Goal: Task Accomplishment & Management: Complete application form

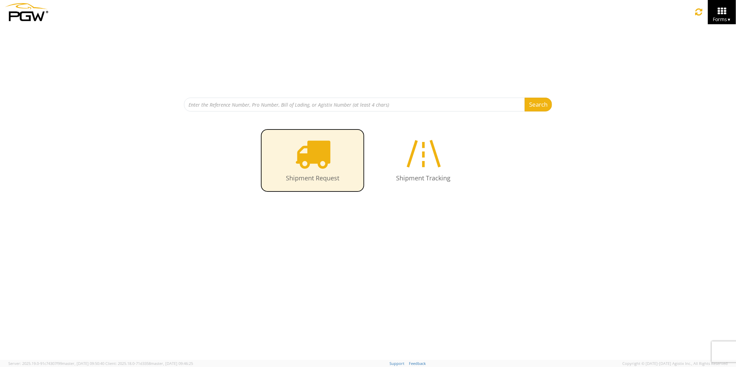
click at [316, 154] on icon at bounding box center [313, 154] width 36 height 36
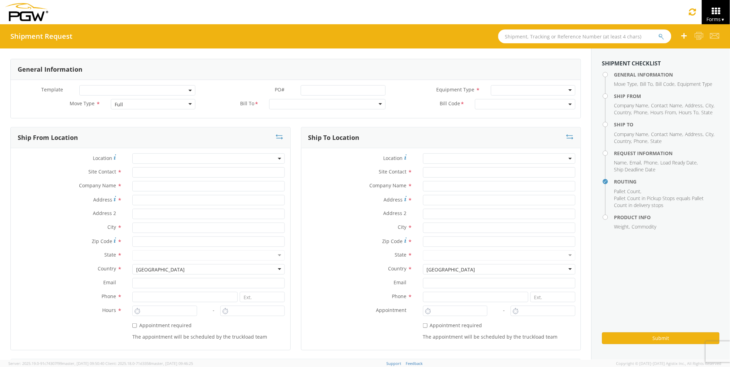
click at [510, 37] on input "text" at bounding box center [584, 36] width 173 height 14
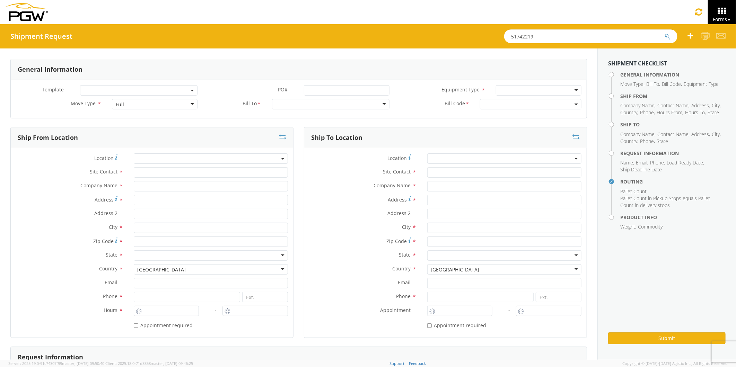
type input "51742219"
click at [665, 33] on button "submit" at bounding box center [668, 37] width 6 height 8
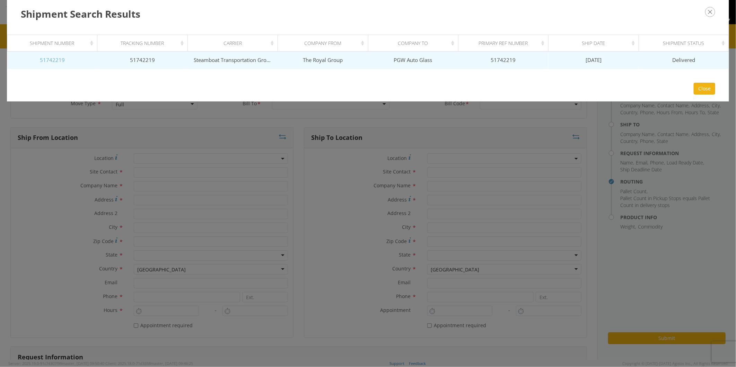
click at [56, 60] on link "51742219" at bounding box center [52, 59] width 25 height 7
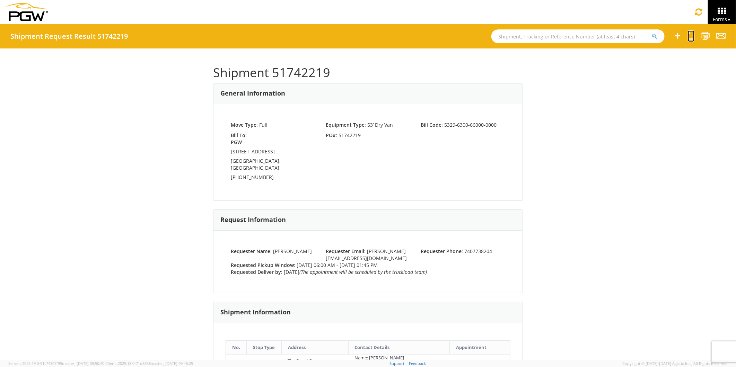
click at [690, 35] on icon at bounding box center [691, 36] width 7 height 9
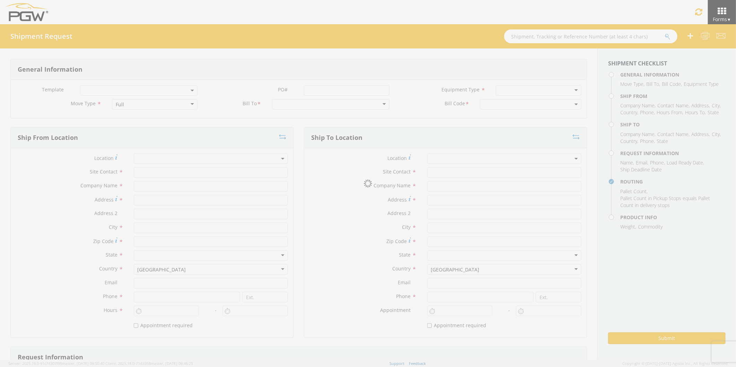
select select
type input "[PERSON_NAME]"
type input "The Royal Group"
type input "[STREET_ADDRESS][PERSON_NAME]"
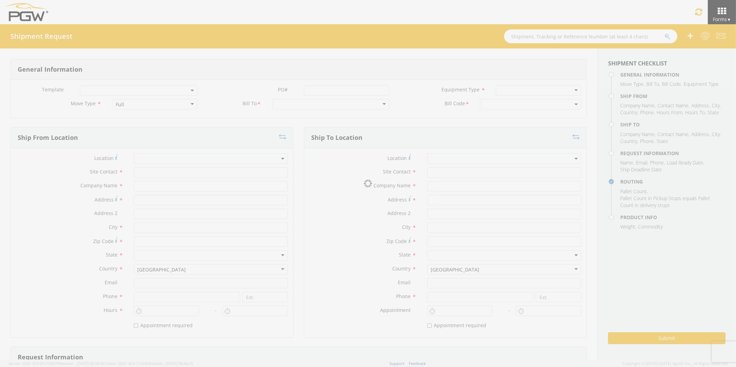
type input "Chillicothe"
type input "45601"
type input "[EMAIL_ADDRESS][PERSON_NAME][DOMAIN_NAME]"
type input "7407738204"
type input "6:00 AM"
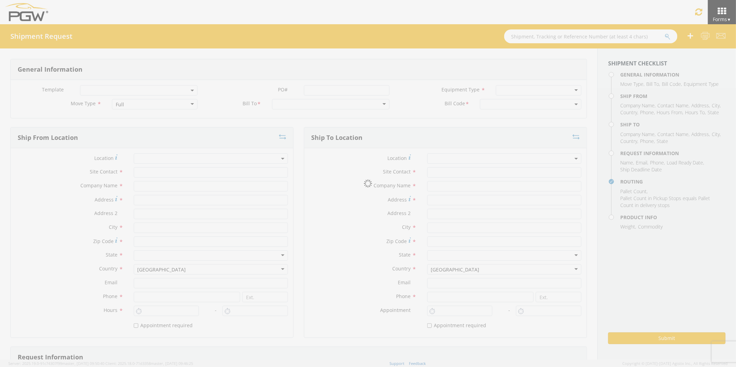
type input "1:45 PM"
select select
type input "[PERSON_NAME]"
type input "PGW Auto Glass"
type input "[STREET_ADDRESS]"
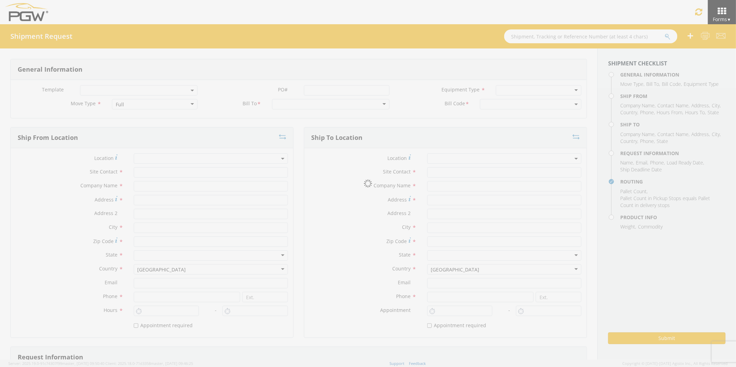
type input "[GEOGRAPHIC_DATA]"
type input "85307"
type input "[EMAIL_ADDRESS][DOMAIN_NAME]"
type input "4802701733"
type input "[PERSON_NAME]"
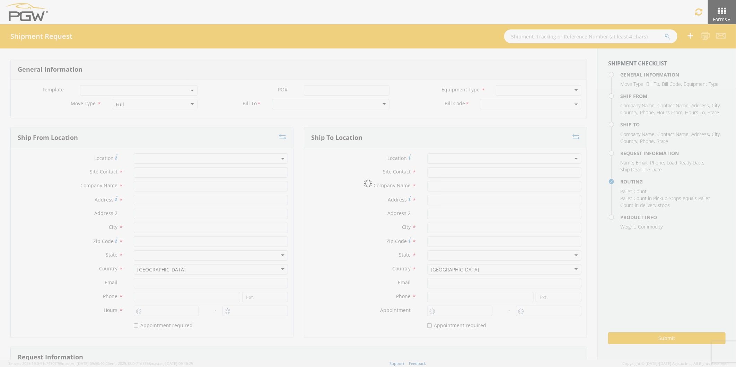
type input "[EMAIL_ADDRESS][PERSON_NAME][DOMAIN_NAME]"
checkbox input "true"
type input "7407738204"
type input "1500"
type input "20"
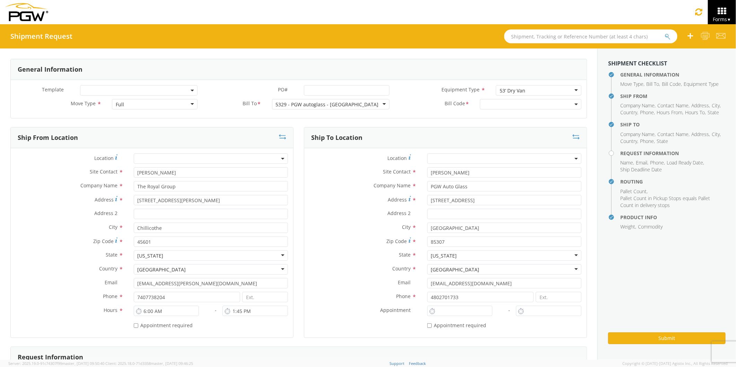
select select "5329-6300-66000-0000"
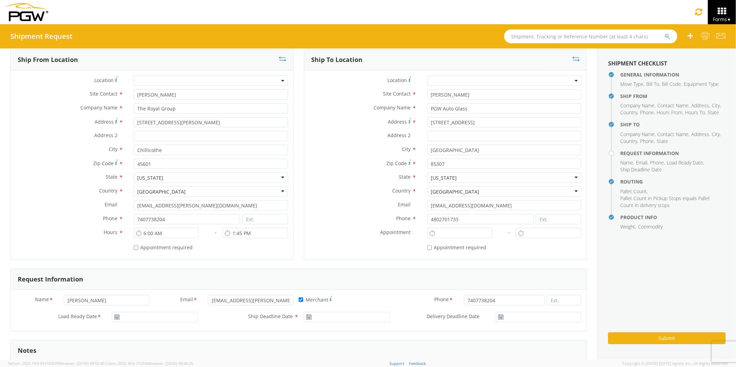
scroll to position [115, 0]
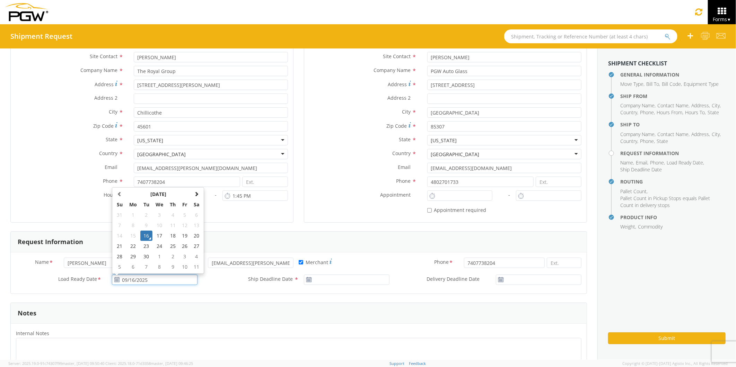
click at [133, 279] on input "09/16/2025" at bounding box center [155, 280] width 86 height 10
click at [172, 236] on td "18" at bounding box center [173, 236] width 12 height 10
type input "[DATE]"
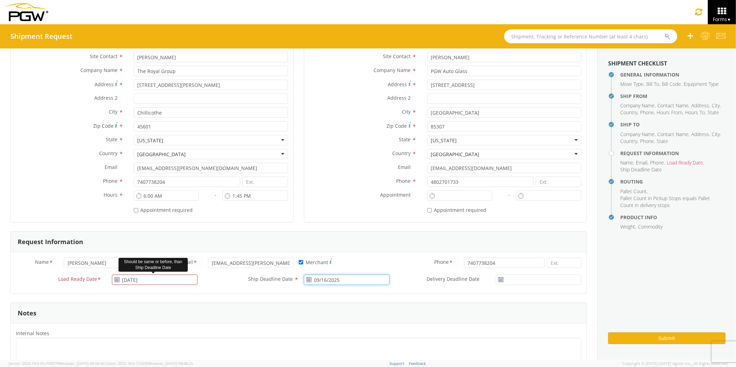
click at [322, 280] on input "09/16/2025" at bounding box center [347, 280] width 86 height 10
click at [364, 234] on td "18" at bounding box center [365, 236] width 12 height 10
type input "[DATE]"
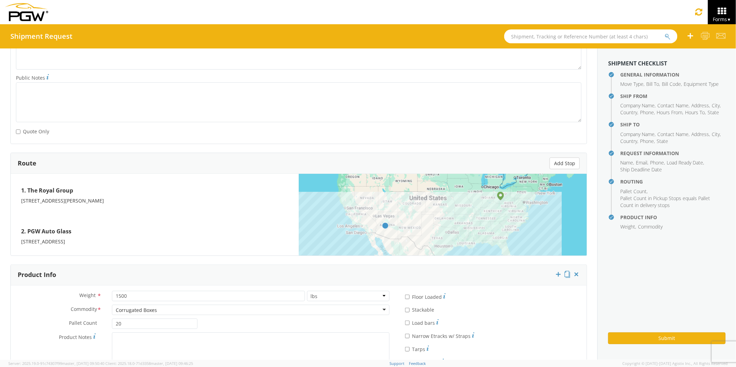
scroll to position [461, 0]
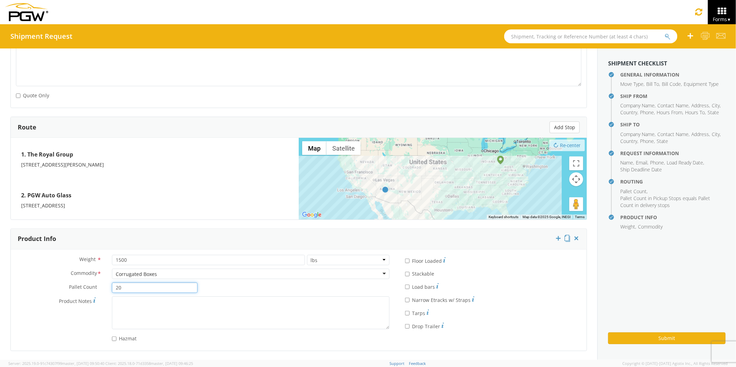
drag, startPoint x: 117, startPoint y: 288, endPoint x: 110, endPoint y: 290, distance: 7.7
click at [110, 290] on div "20" at bounding box center [155, 288] width 96 height 10
type input "6"
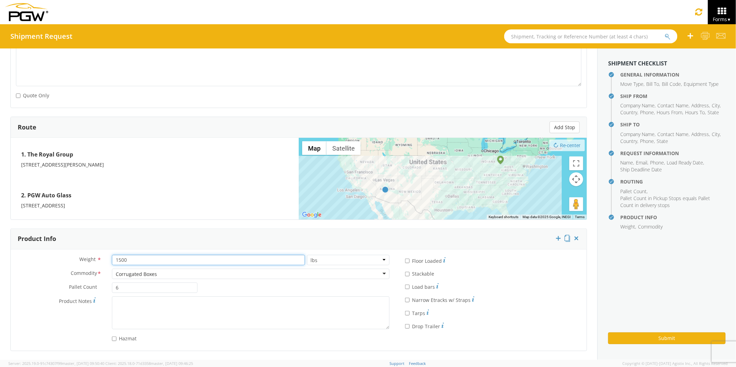
drag, startPoint x: 126, startPoint y: 259, endPoint x: 105, endPoint y: 265, distance: 21.9
click at [105, 265] on div "Weight * 1500 lbs kgs" at bounding box center [203, 260] width 384 height 10
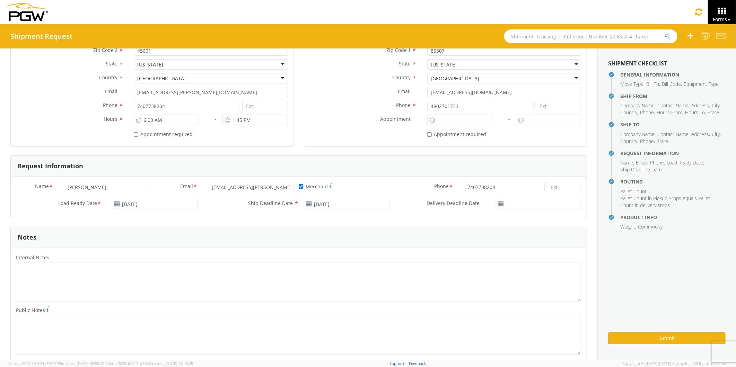
scroll to position [0, 0]
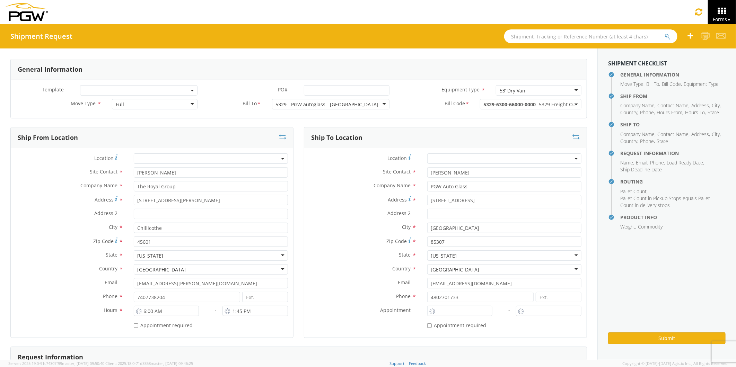
type input "600"
click at [191, 103] on div "Full" at bounding box center [155, 104] width 86 height 10
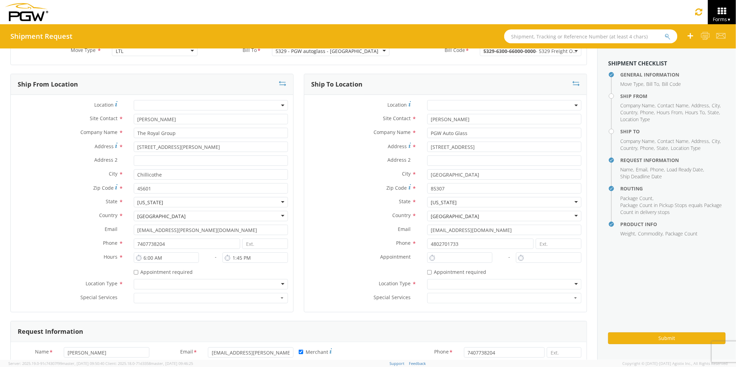
scroll to position [154, 0]
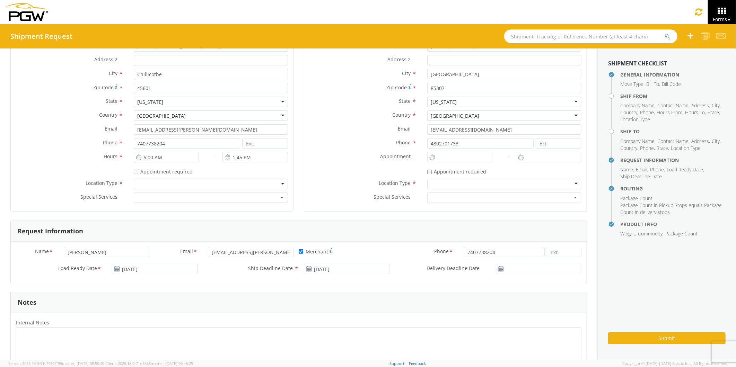
click at [279, 183] on div at bounding box center [211, 184] width 154 height 10
click at [570, 182] on div at bounding box center [504, 184] width 154 height 10
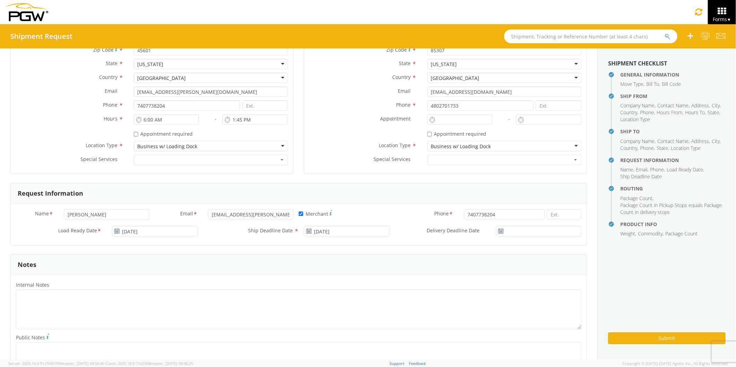
scroll to position [192, 0]
click at [636, 338] on button "Submit" at bounding box center [666, 339] width 117 height 12
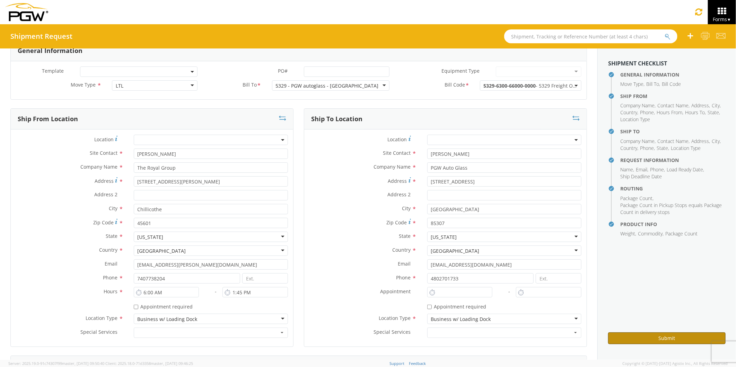
scroll to position [0, 0]
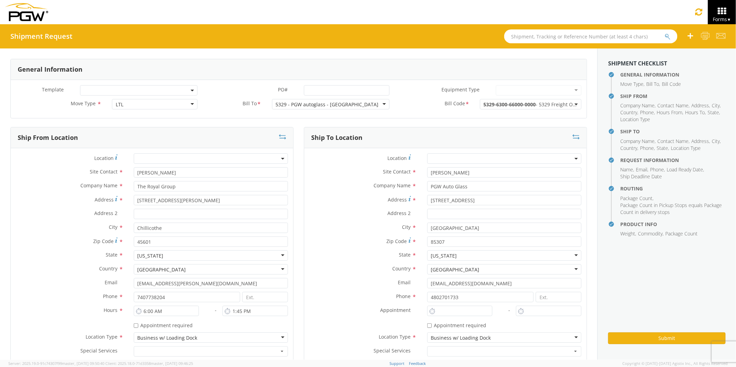
click at [281, 157] on span at bounding box center [211, 159] width 154 height 10
click at [319, 173] on label "Site Contact *" at bounding box center [363, 171] width 118 height 9
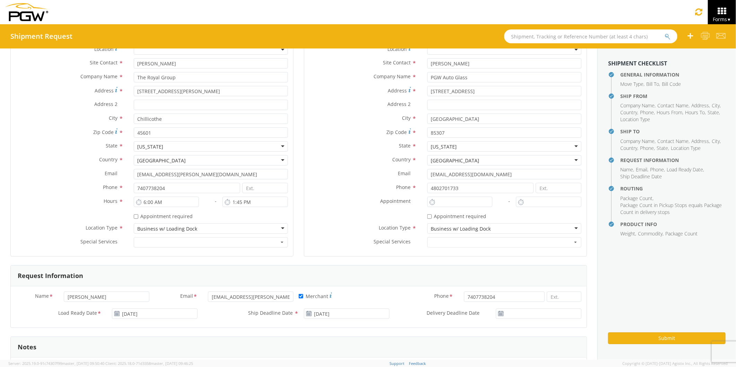
scroll to position [115, 0]
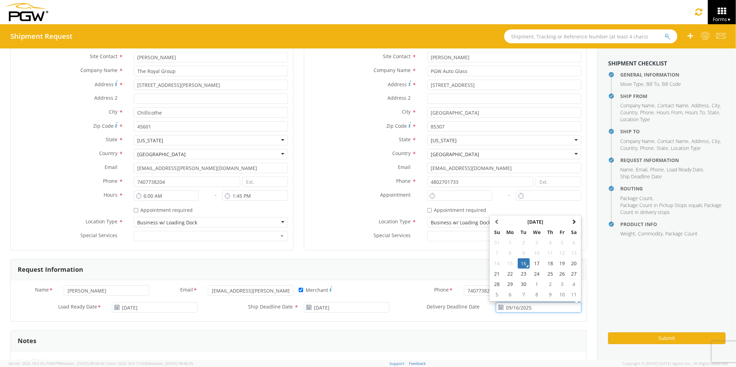
click at [510, 307] on input "09/16/2025" at bounding box center [539, 308] width 86 height 10
click at [556, 264] on td "19" at bounding box center [562, 264] width 12 height 10
type input "[DATE]"
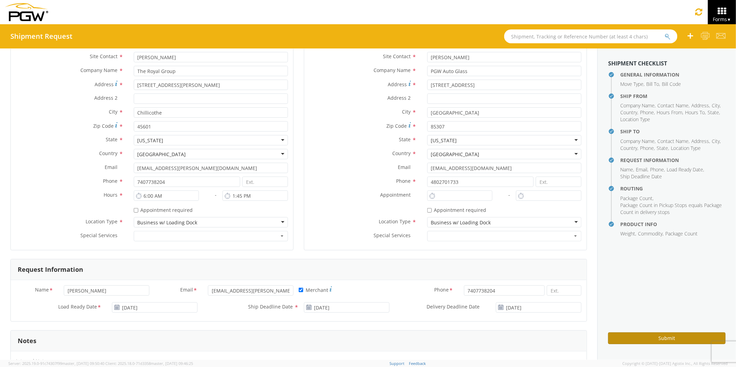
click at [617, 337] on button "Submit" at bounding box center [666, 339] width 117 height 12
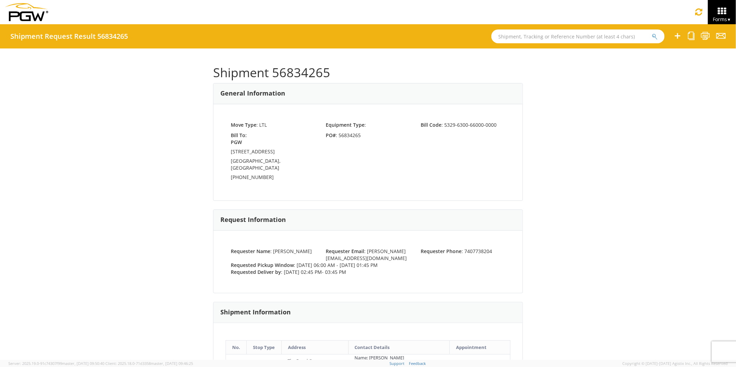
click at [505, 36] on input "text" at bounding box center [577, 36] width 173 height 14
type input "52977436"
click at [652, 33] on button "submit" at bounding box center [655, 37] width 6 height 8
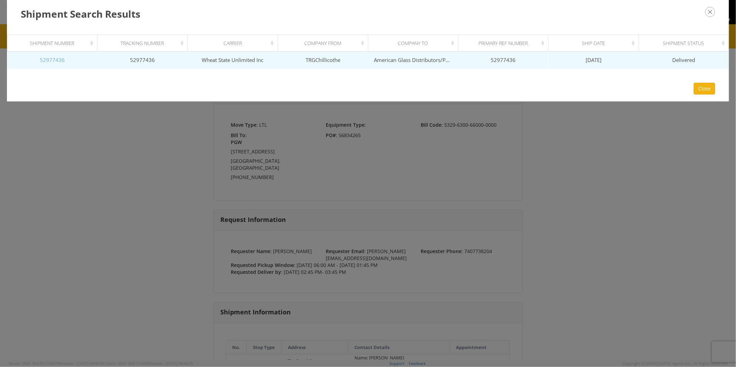
click at [57, 60] on link "52977436" at bounding box center [52, 59] width 25 height 7
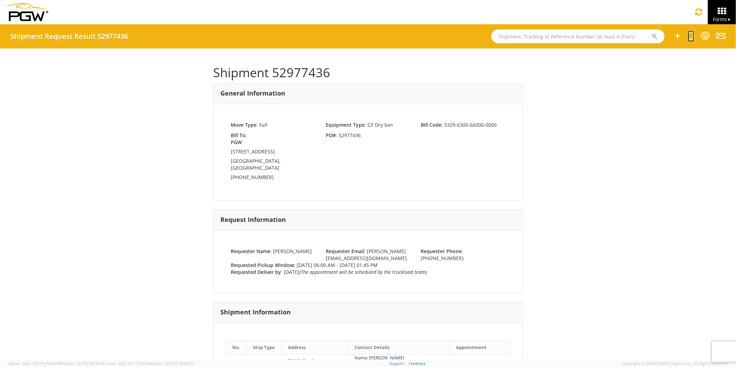
click at [691, 35] on icon at bounding box center [691, 36] width 7 height 9
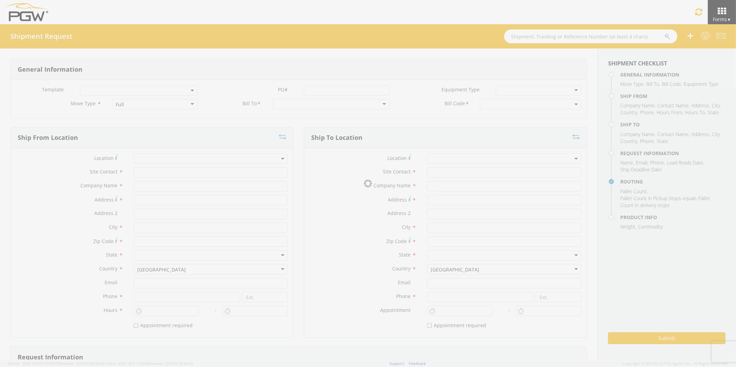
select select
type input "Broo [PERSON_NAME]"
type input "TRGChillicothe"
type input "[STREET_ADDRESS][PERSON_NAME]"
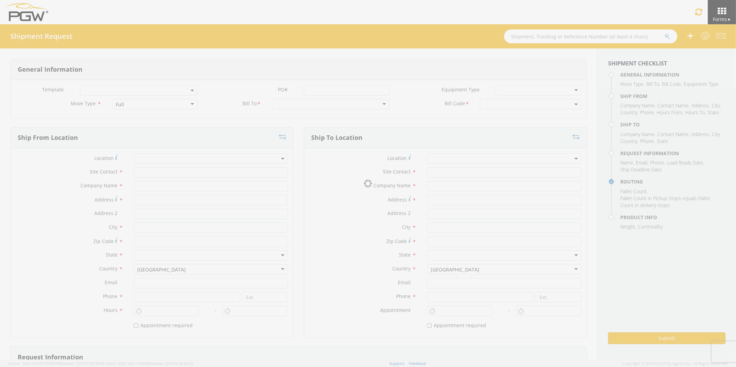
type input "Chillicothe"
type input "45601"
type input "[EMAIL_ADDRESS][PERSON_NAME][DOMAIN_NAME]"
type input "[PHONE_NUMBER]"
type input "6:00 AM"
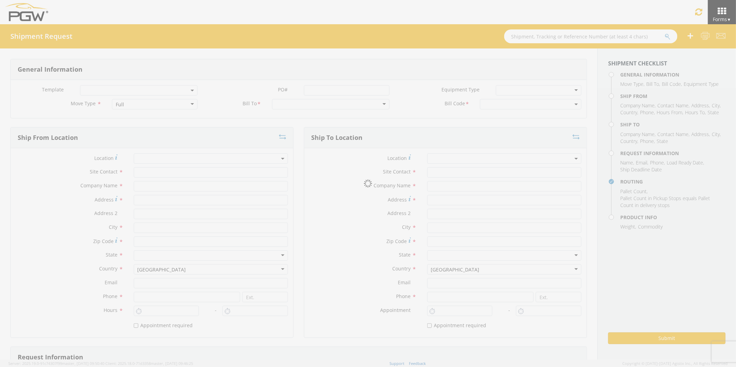
type input "1:45 PM"
select select
type input "[PERSON_NAME]"
type input "American Glass Distributors/PGW"
type input "[STREET_ADDRESS]"
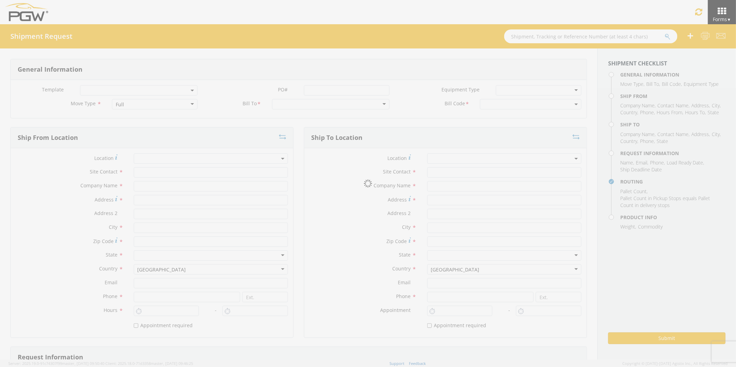
type input "[GEOGRAPHIC_DATA]"
type input "76115"
type input "[EMAIL_ADDRESS][DOMAIN_NAME]"
type input "[PHONE_NUMBER]"
type input "[PERSON_NAME]"
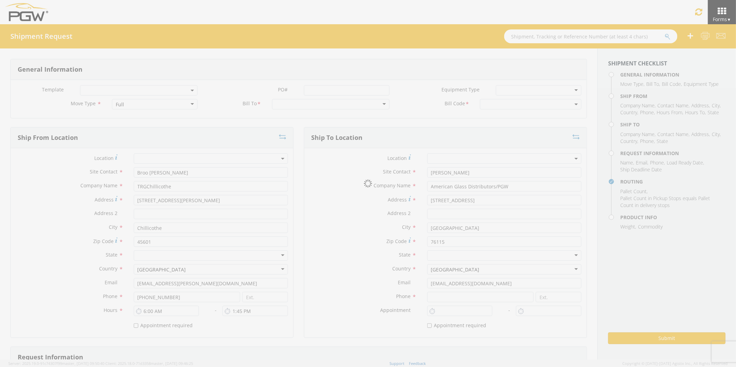
type input "[EMAIL_ADDRESS][PERSON_NAME][DOMAIN_NAME]"
checkbox input "true"
type input "[PHONE_NUMBER]"
type input "15000"
type input "8"
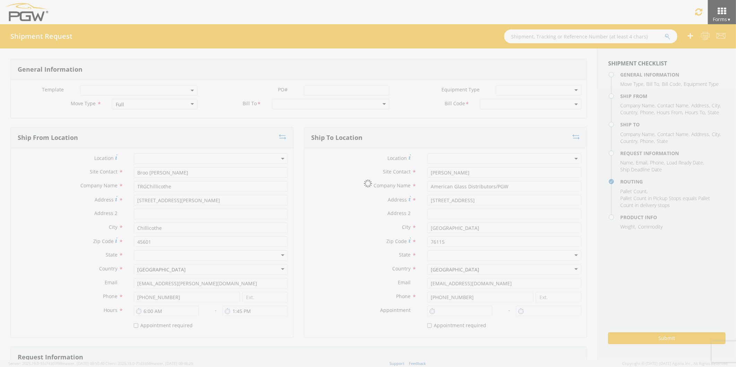
select select "5329-6300-66000-0000"
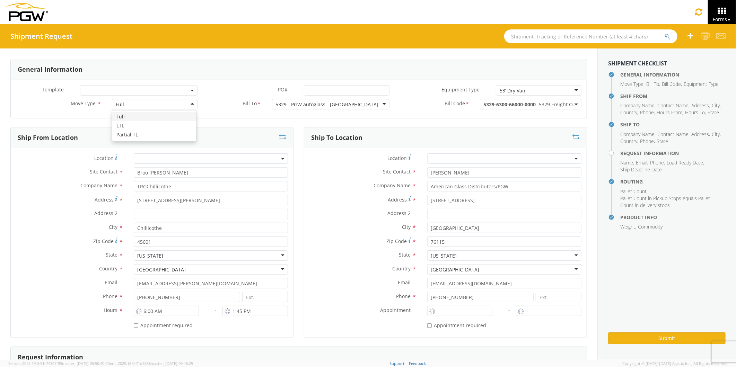
click at [190, 103] on div "Full" at bounding box center [155, 104] width 86 height 10
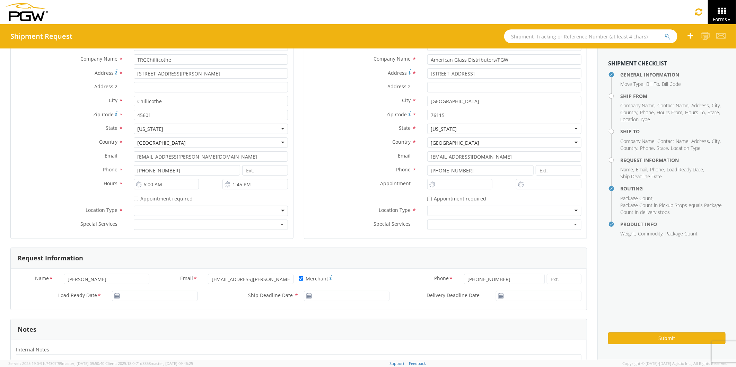
scroll to position [154, 0]
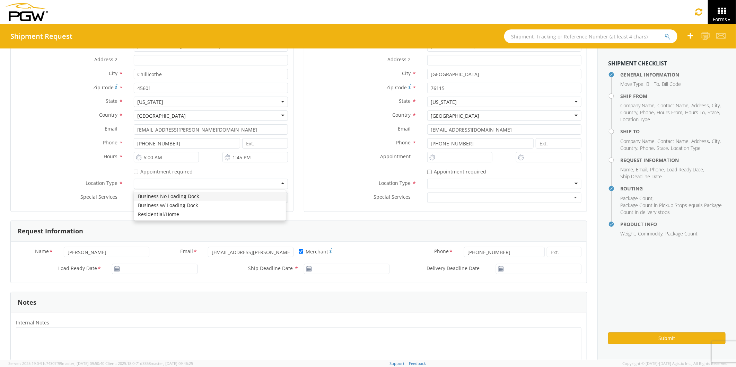
click at [279, 184] on div at bounding box center [211, 184] width 154 height 10
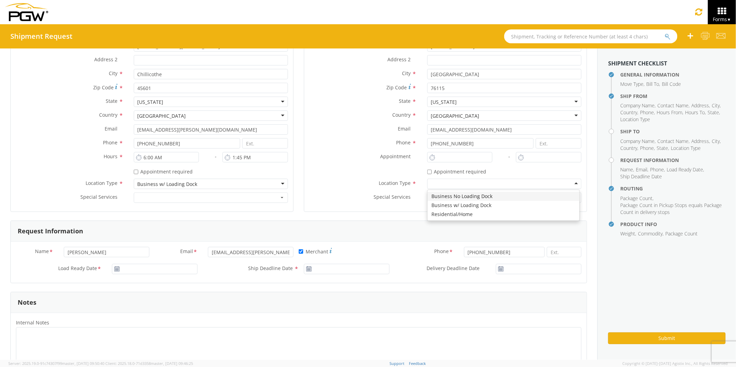
click at [570, 182] on div at bounding box center [504, 184] width 154 height 10
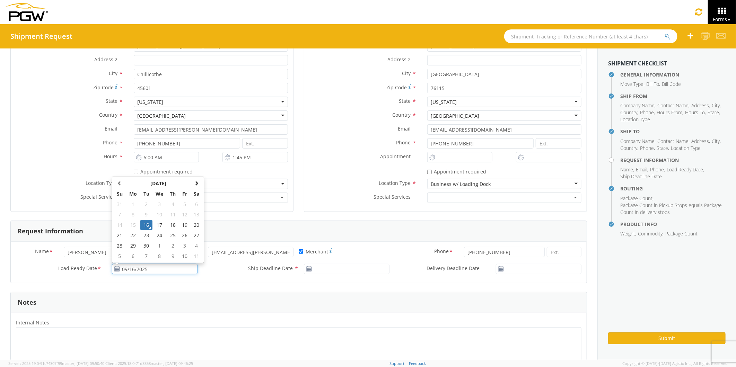
click at [125, 270] on input "09/16/2025" at bounding box center [155, 269] width 86 height 10
click at [172, 226] on td "18" at bounding box center [173, 225] width 12 height 10
type input "[DATE]"
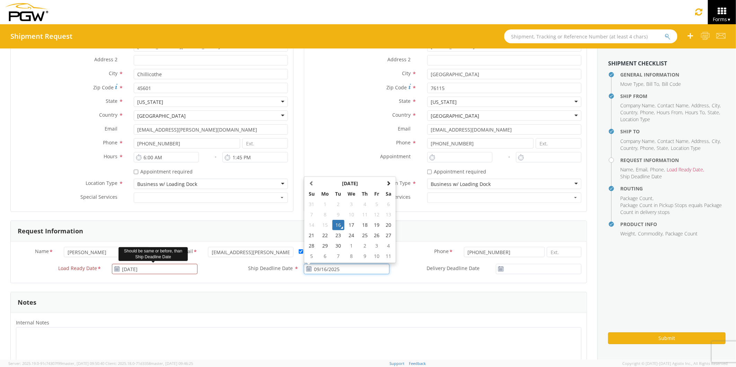
click at [322, 269] on input "09/16/2025" at bounding box center [347, 269] width 86 height 10
drag, startPoint x: 362, startPoint y: 226, endPoint x: 379, endPoint y: 234, distance: 19.1
click at [362, 227] on td "18" at bounding box center [365, 225] width 12 height 10
type input "[DATE]"
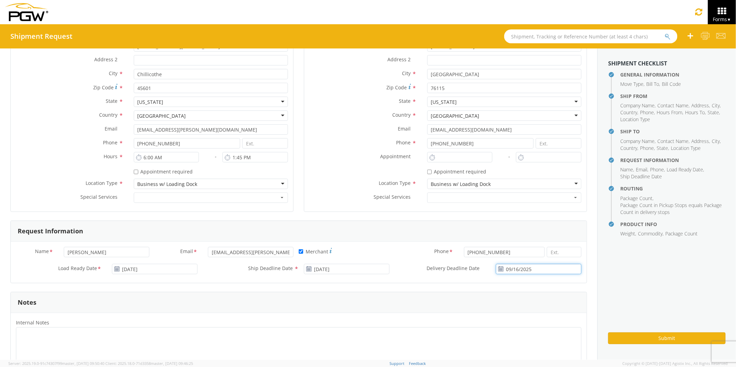
click at [511, 269] on input "09/16/2025" at bounding box center [539, 269] width 86 height 10
drag, startPoint x: 557, startPoint y: 224, endPoint x: 513, endPoint y: 243, distance: 47.3
click at [556, 224] on td "19" at bounding box center [562, 225] width 12 height 10
type input "[DATE]"
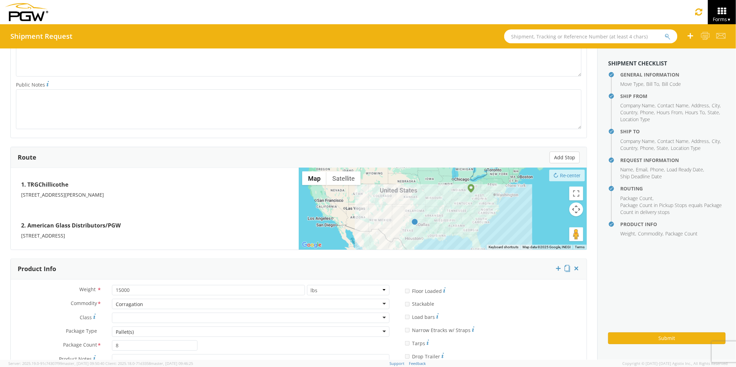
scroll to position [462, 0]
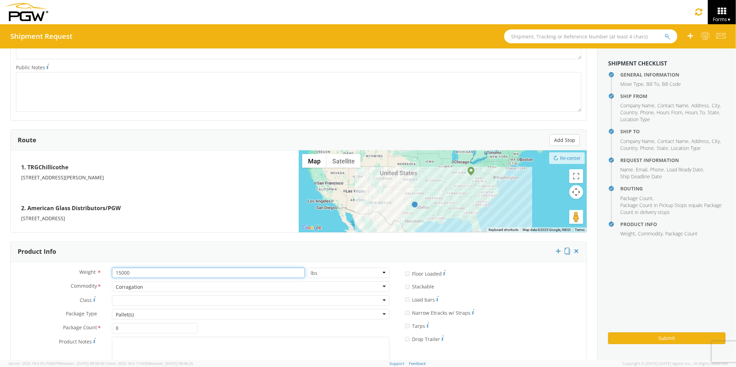
drag, startPoint x: 130, startPoint y: 272, endPoint x: 96, endPoint y: 273, distance: 34.3
click at [96, 272] on div "Weight * 15000 lbs kgs" at bounding box center [203, 273] width 384 height 10
type input "350"
drag, startPoint x: 119, startPoint y: 329, endPoint x: 98, endPoint y: 332, distance: 21.0
click at [98, 332] on div "Package Count * 8" at bounding box center [107, 328] width 192 height 10
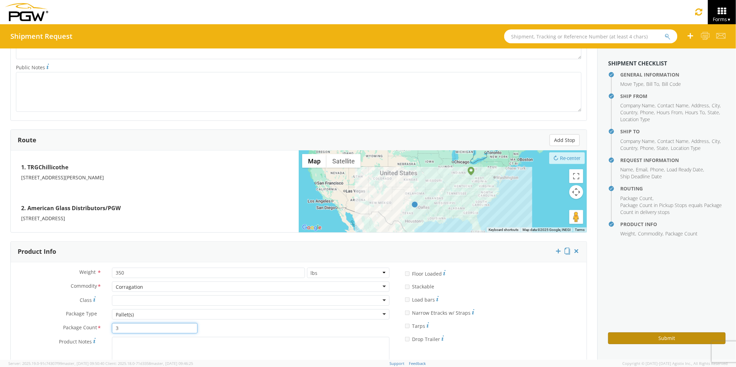
type input "3"
click at [636, 339] on button "Submit" at bounding box center [666, 339] width 117 height 12
